Goal: Communication & Community: Answer question/provide support

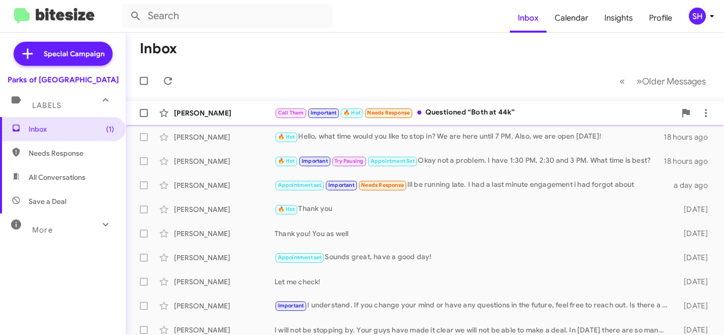
click at [271, 115] on div "[PERSON_NAME]" at bounding box center [224, 113] width 101 height 10
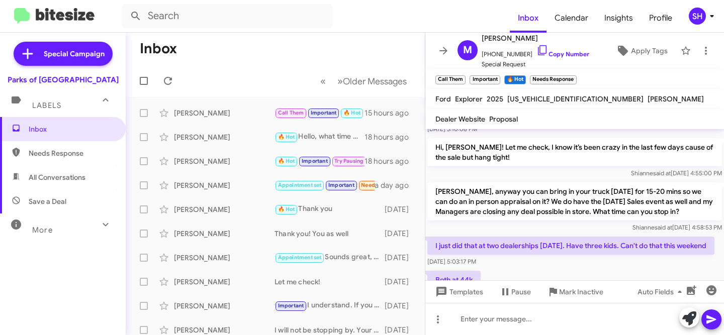
scroll to position [637, 0]
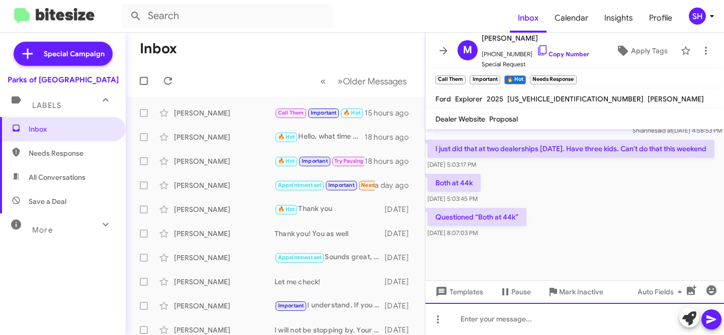
click at [507, 323] on div at bounding box center [574, 319] width 299 height 32
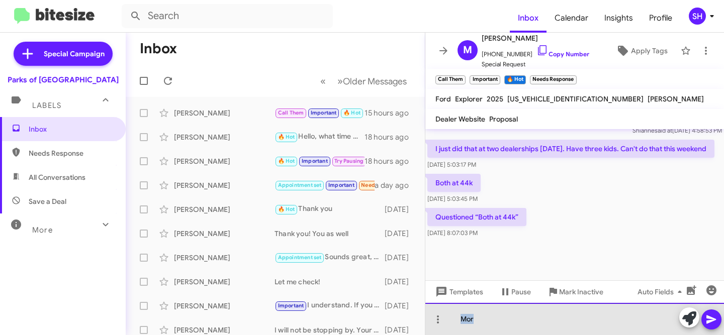
drag, startPoint x: 481, startPoint y: 319, endPoint x: 450, endPoint y: 314, distance: 31.1
click at [450, 314] on div "Mor" at bounding box center [574, 319] width 299 height 32
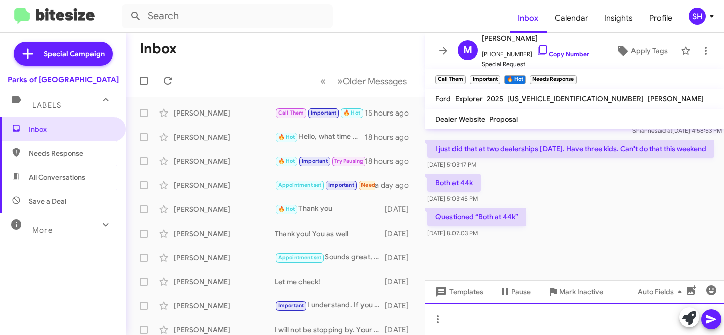
click at [483, 315] on div at bounding box center [574, 319] width 299 height 32
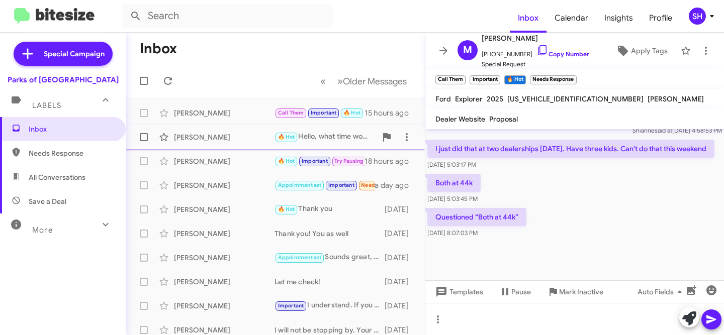
click at [223, 143] on div "[PERSON_NAME] 🔥 Hot Hello, what time would you like to stop in? We are here unt…" at bounding box center [275, 137] width 283 height 20
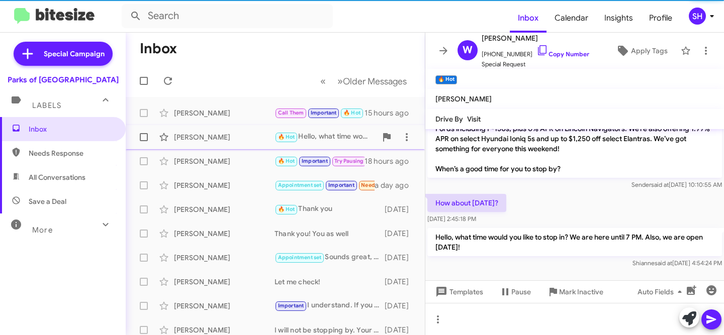
scroll to position [4, 0]
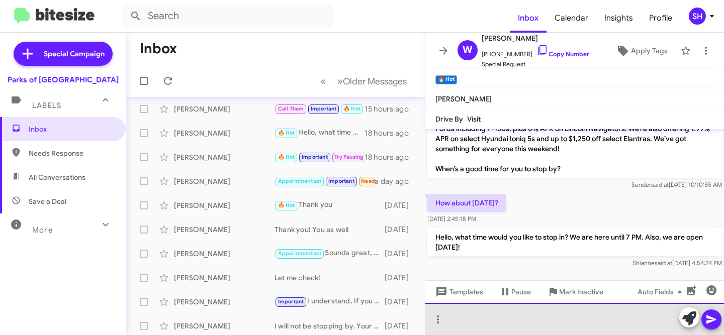
click at [472, 316] on div at bounding box center [574, 319] width 299 height 32
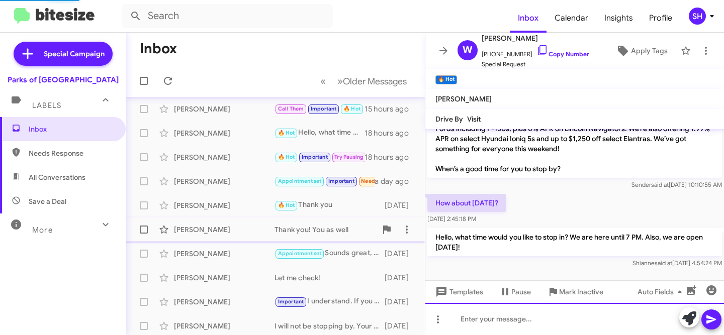
scroll to position [0, 0]
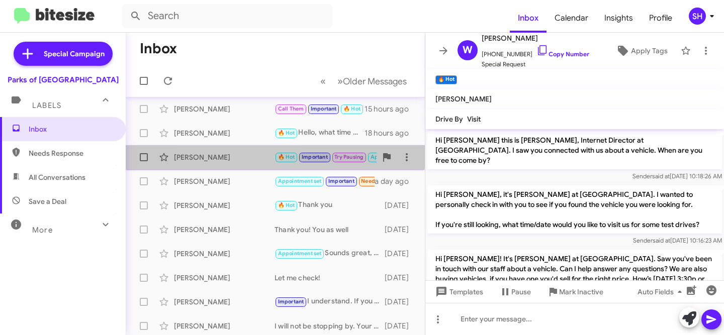
click at [236, 154] on div "[PERSON_NAME]" at bounding box center [224, 157] width 101 height 10
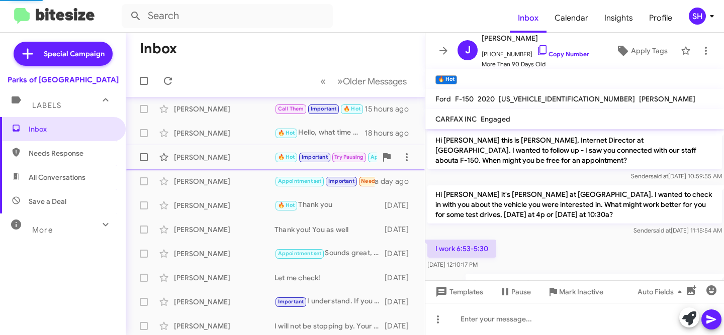
scroll to position [517, 0]
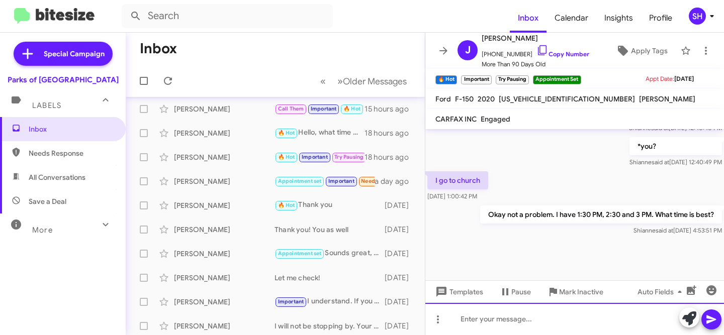
click at [527, 324] on div at bounding box center [574, 319] width 299 height 32
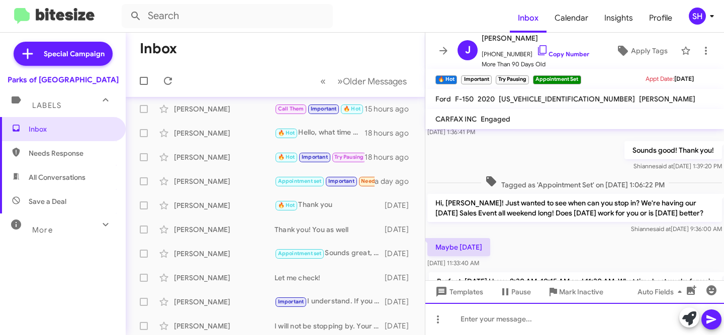
scroll to position [564, 0]
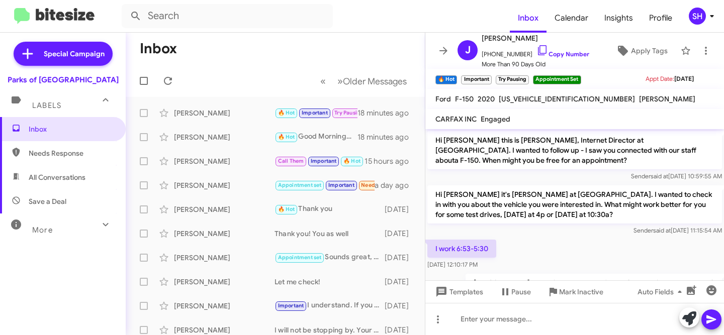
scroll to position [564, 0]
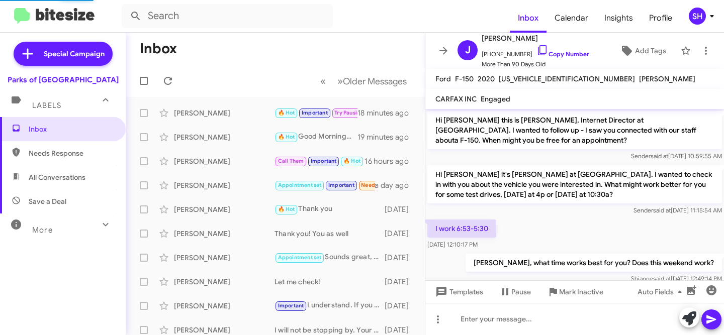
scroll to position [504, 0]
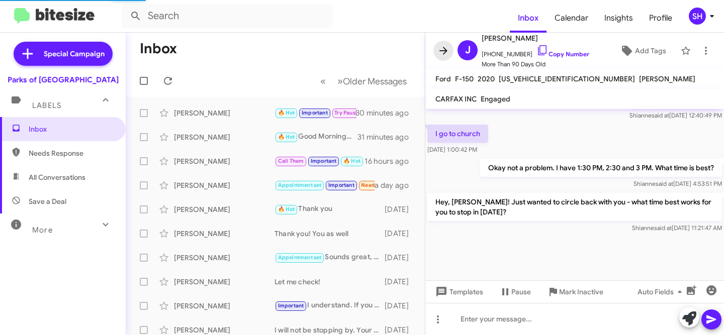
click at [442, 53] on icon at bounding box center [443, 51] width 12 height 12
